Goal: Task Accomplishment & Management: Use online tool/utility

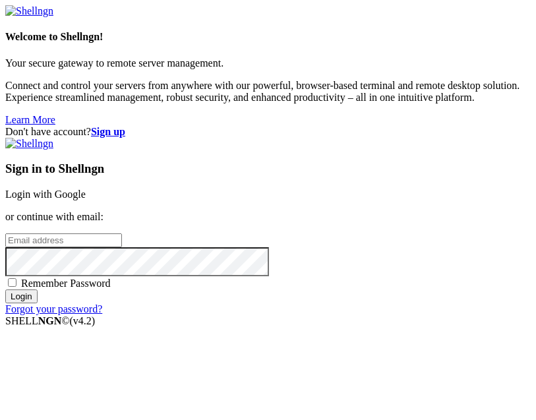
click at [241, 315] on div "Sign in to Shellngn Login with Google or continue with email: Remember Password…" at bounding box center [268, 226] width 526 height 177
click at [86, 189] on link "Login with Google" at bounding box center [45, 194] width 80 height 11
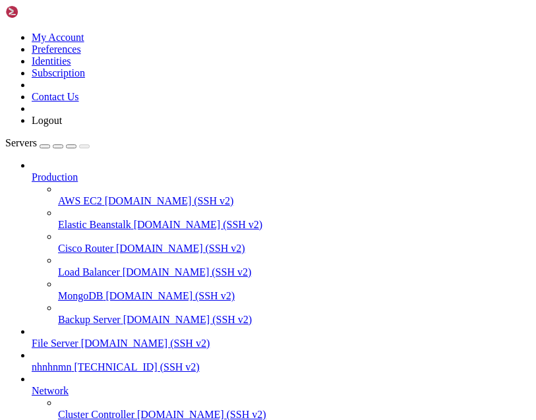
click at [199, 361] on span "[TECHNICAL_ID] (SSH v2)" at bounding box center [136, 366] width 125 height 11
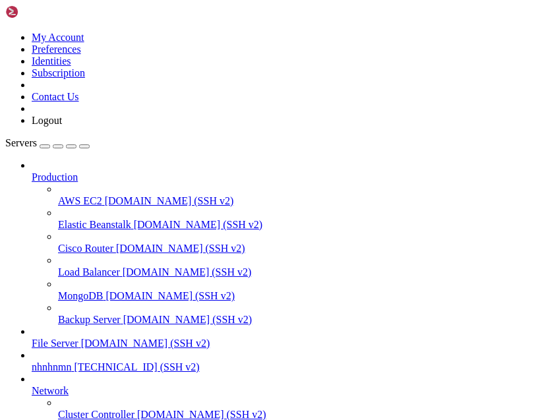
click at [199, 362] on span "[TECHNICAL_ID] (SSH v2)" at bounding box center [136, 366] width 125 height 11
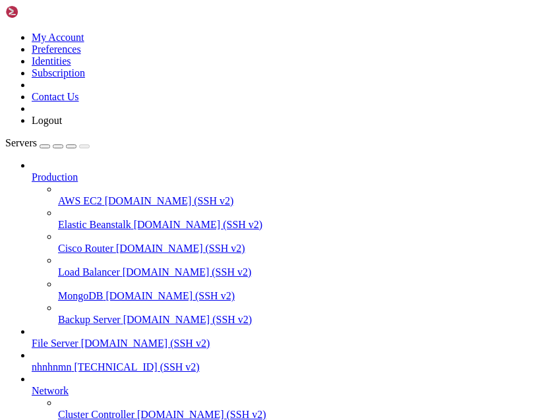
click at [199, 361] on span "[TECHNICAL_ID] (SSH v2)" at bounding box center [136, 366] width 125 height 11
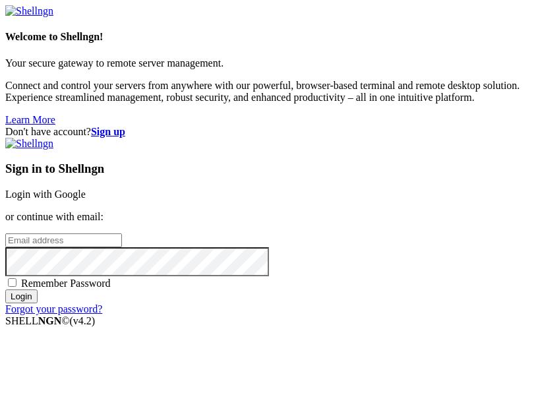
click at [385, 168] on div "Sign in to Shellngn Login with Google or continue with email: Remember Password…" at bounding box center [268, 226] width 526 height 177
click at [86, 194] on link "Login with Google" at bounding box center [45, 194] width 80 height 11
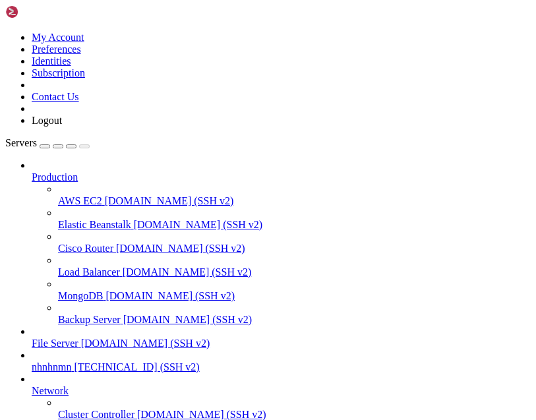
click at [71, 361] on span "nhnhnmn" at bounding box center [52, 366] width 40 height 11
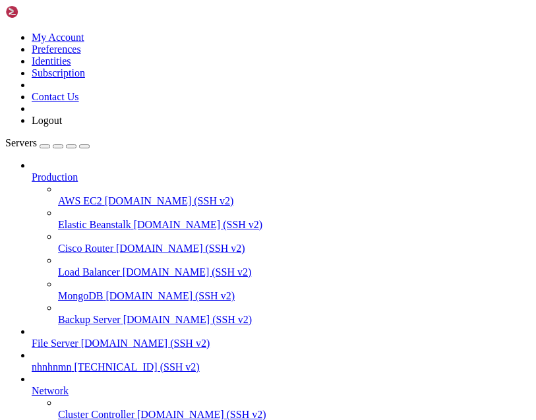
click at [71, 361] on span "nhnhnmn" at bounding box center [52, 366] width 40 height 11
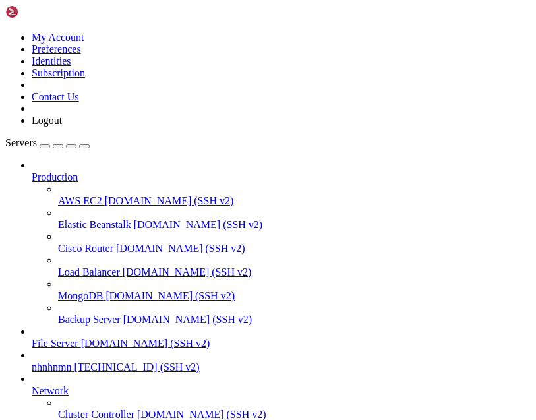
click at [71, 361] on span "nhnhnmn" at bounding box center [52, 366] width 40 height 11
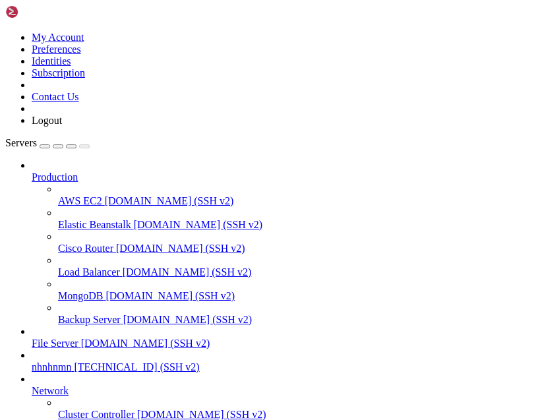
scroll to position [35, 0]
click at [199, 361] on span "[TECHNICAL_ID] (SSH v2)" at bounding box center [136, 366] width 125 height 11
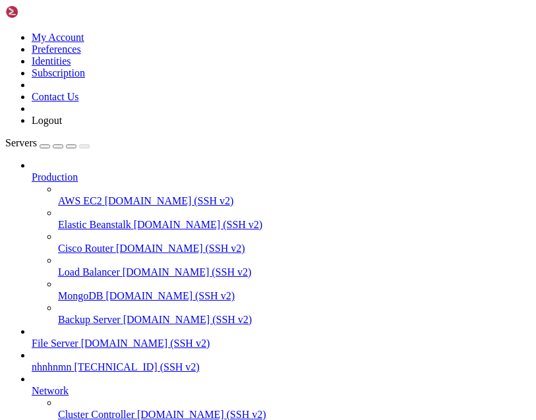
click at [199, 362] on span "[TECHNICAL_ID] (SSH v2)" at bounding box center [136, 366] width 125 height 11
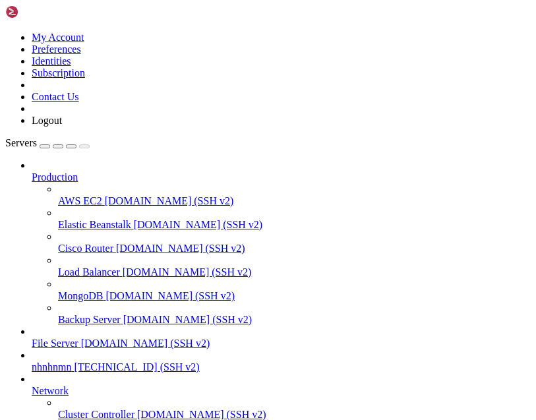
click at [71, 361] on span "nhnhnmn" at bounding box center [52, 366] width 40 height 11
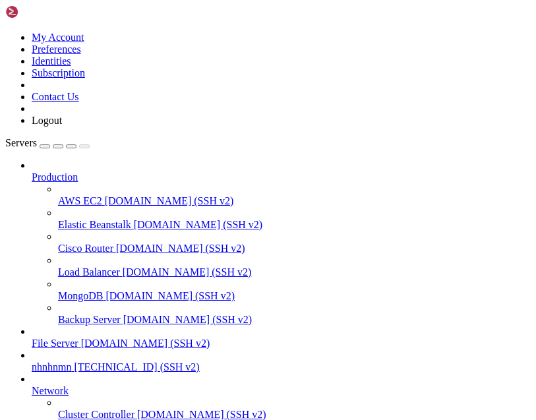
click at [199, 363] on span "[TECHNICAL_ID] (SSH v2)" at bounding box center [136, 366] width 125 height 11
click at [71, 361] on span "nhnhnmn" at bounding box center [52, 366] width 40 height 11
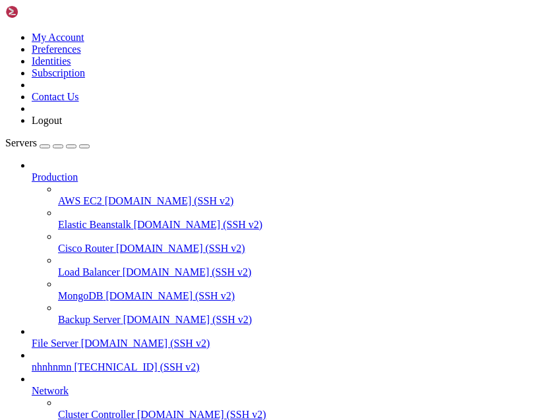
click at [71, 361] on span "nhnhnmn" at bounding box center [52, 366] width 40 height 11
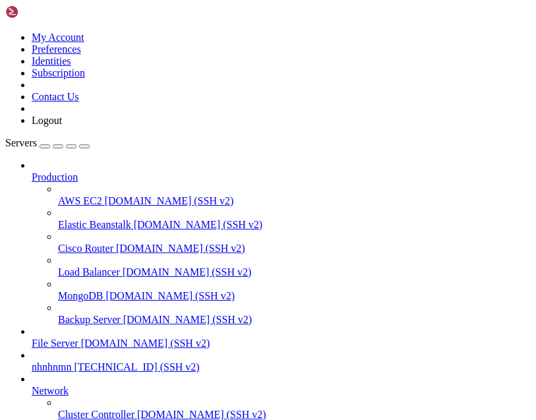
click at [199, 365] on span "[TECHNICAL_ID] (SSH v2)" at bounding box center [136, 366] width 125 height 11
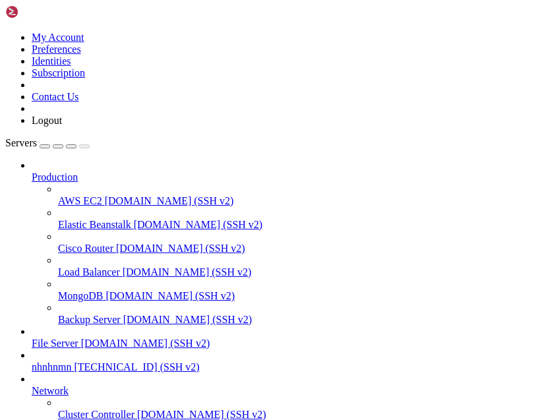
click at [199, 361] on span "[TECHNICAL_ID] (SSH v2)" at bounding box center [136, 366] width 125 height 11
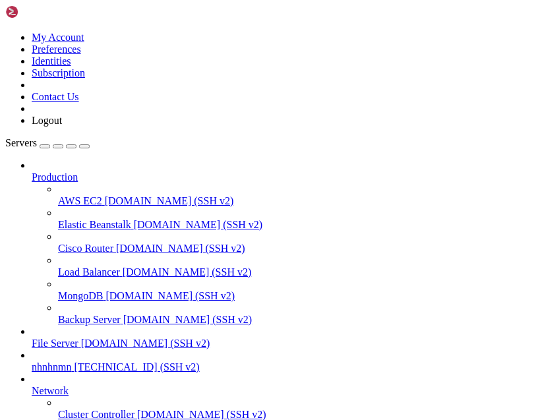
click at [71, 361] on span "nhnhnmn" at bounding box center [52, 366] width 40 height 11
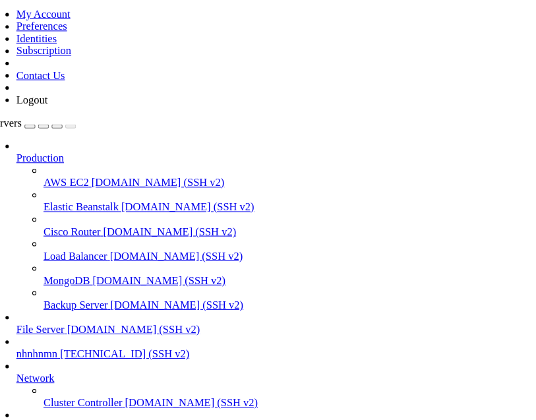
click at [71, 350] on span "nhnhnmn" at bounding box center [52, 355] width 40 height 11
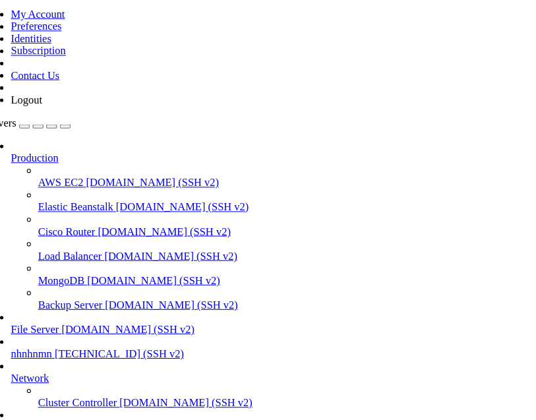
scroll to position [0, 0]
